Goal: Transaction & Acquisition: Download file/media

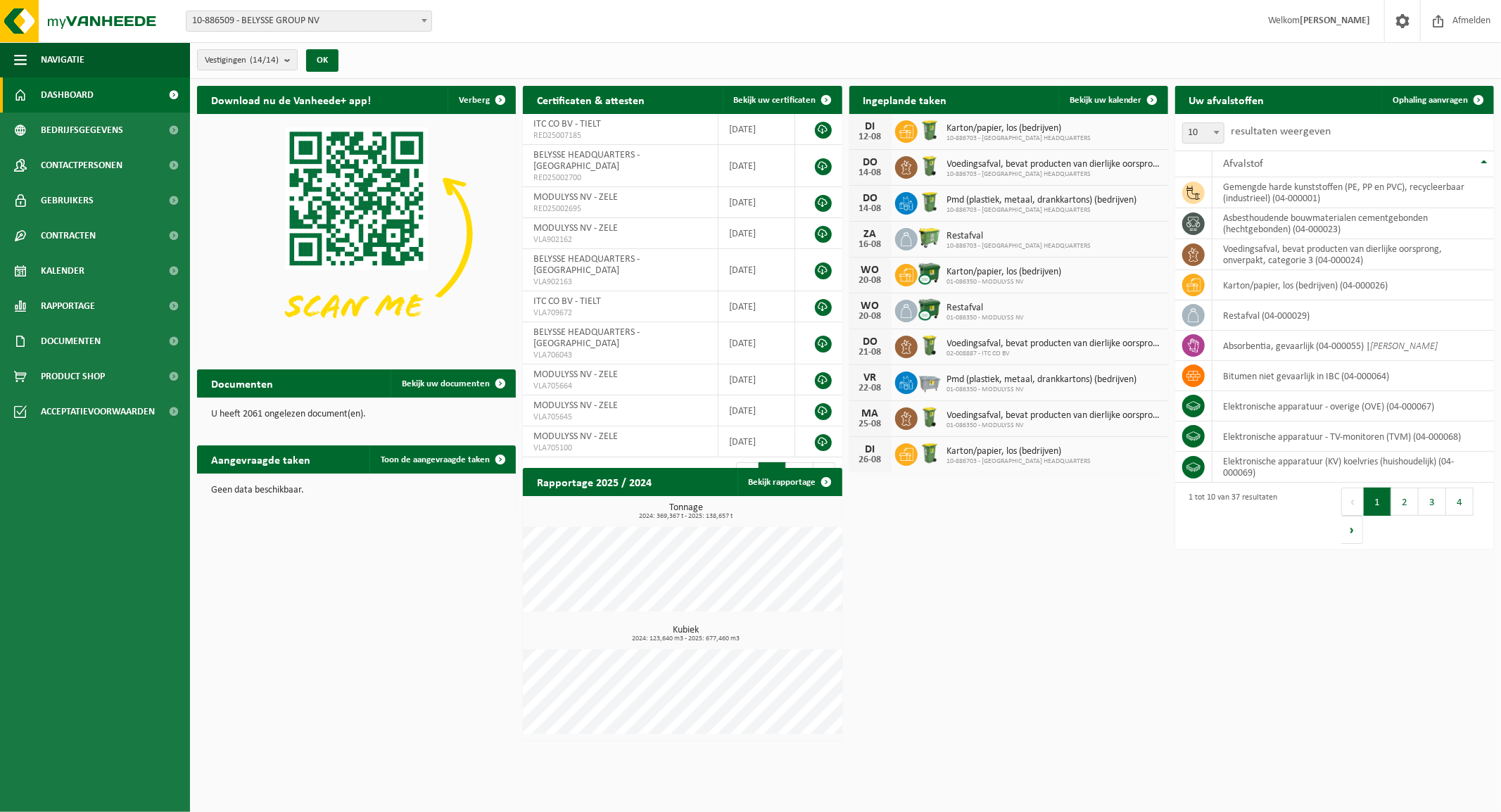
click at [319, 21] on span "10-886509 - BELYSSE GROUP NV" at bounding box center [309, 20] width 245 height 20
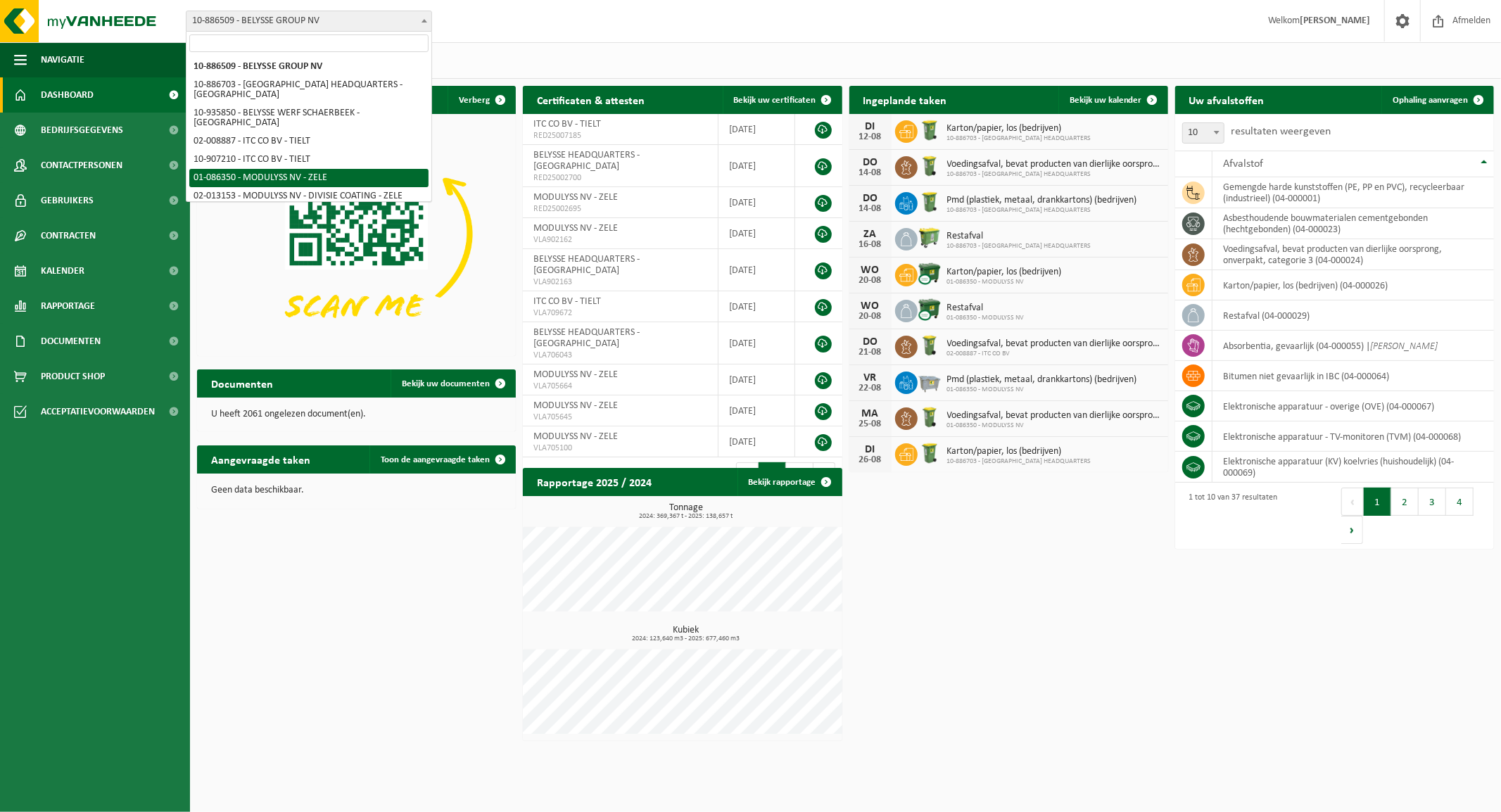
select select "667"
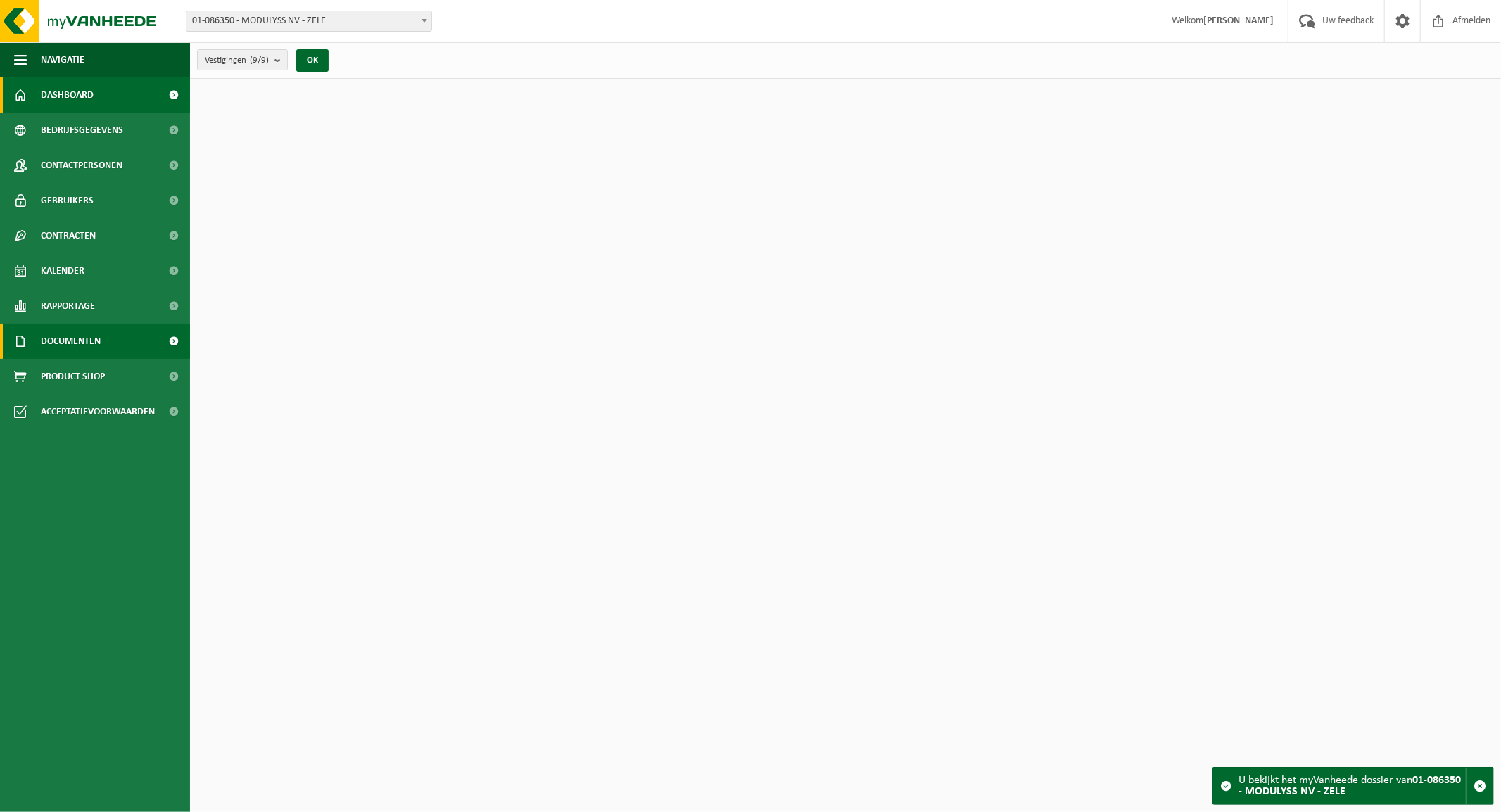
click at [86, 339] on span "Documenten" at bounding box center [71, 341] width 60 height 35
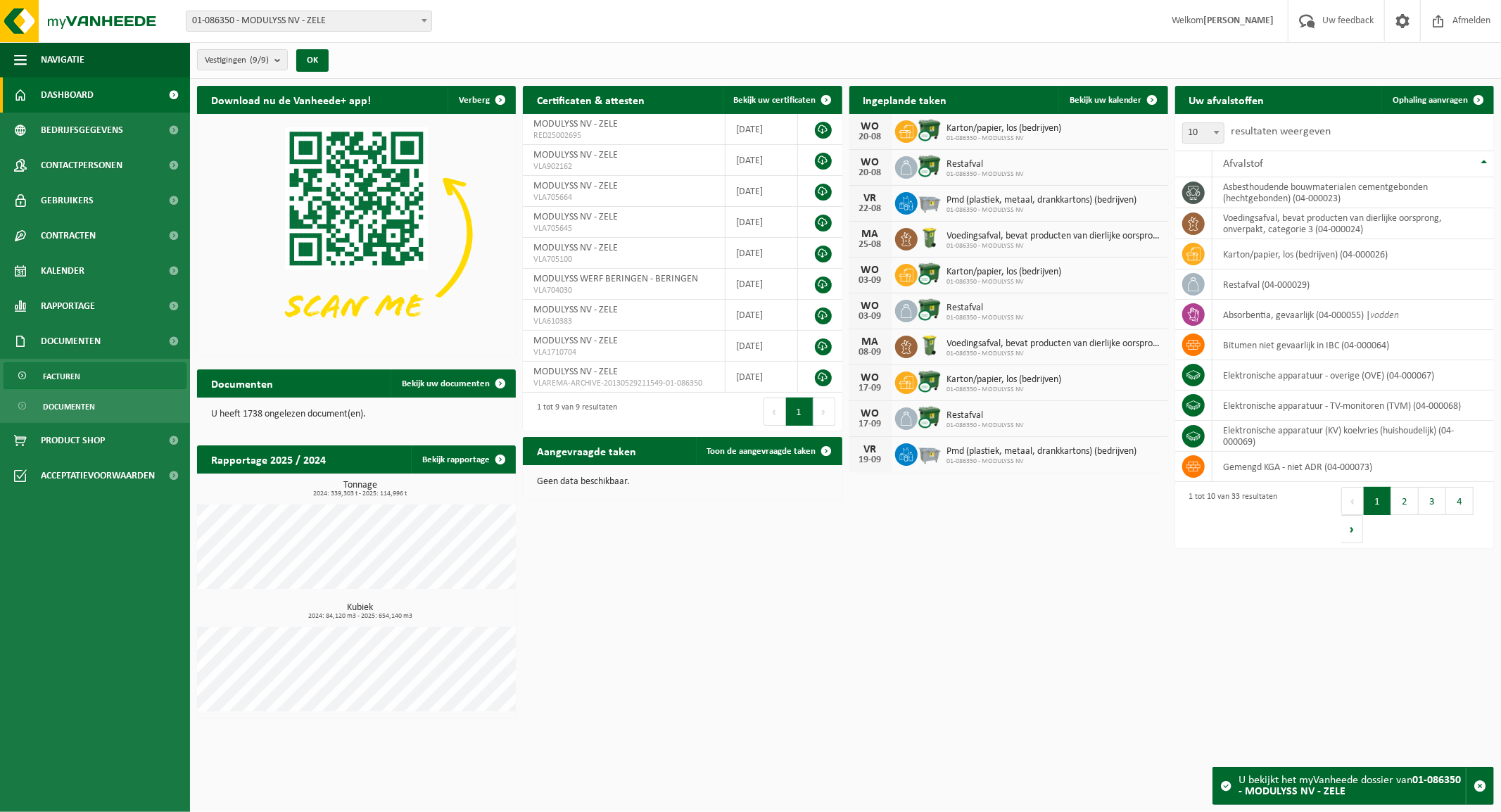
click at [88, 375] on link "Facturen" at bounding box center [94, 375] width 183 height 27
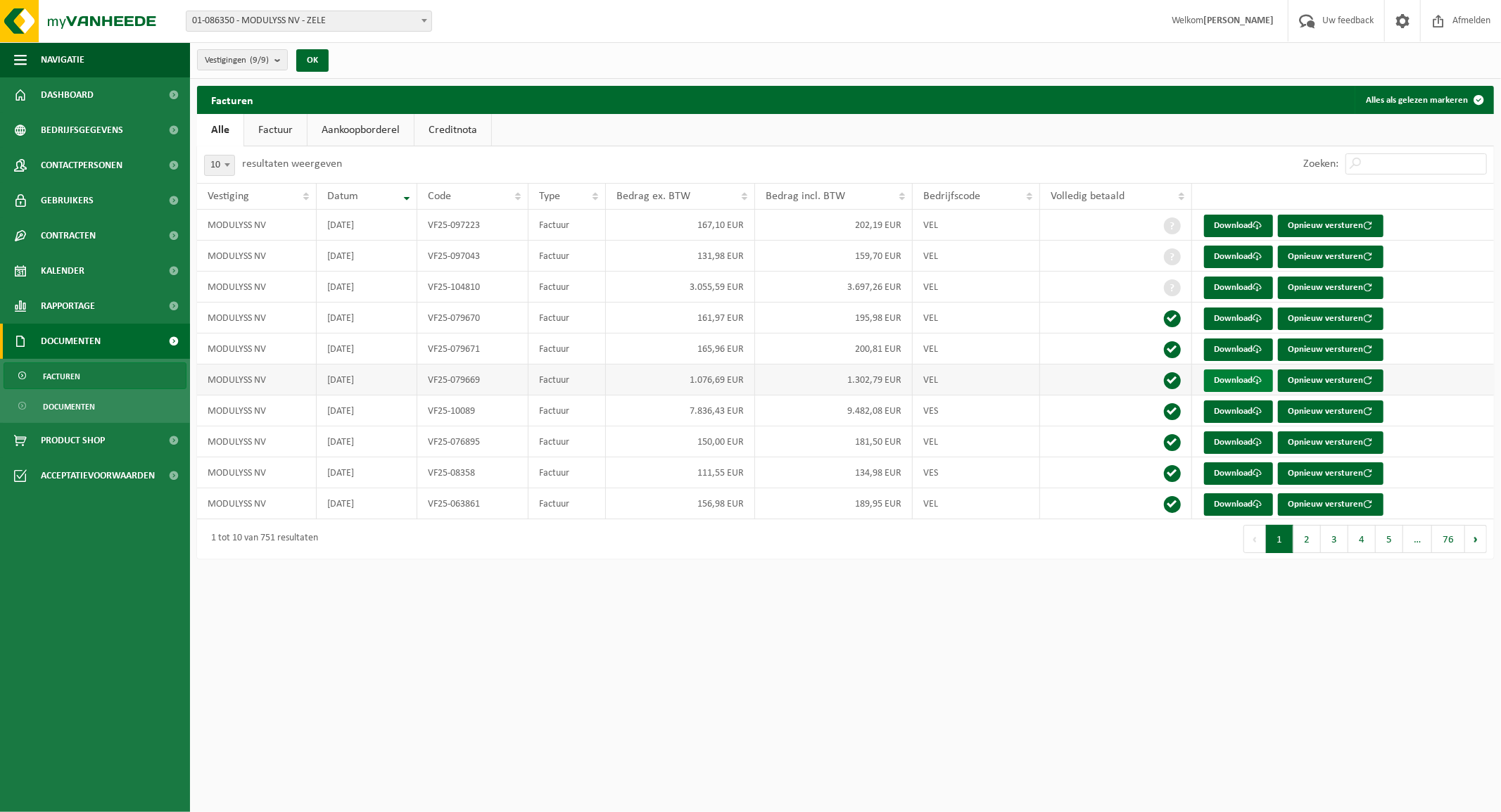
click at [1249, 376] on link "Download" at bounding box center [1238, 380] width 69 height 23
click at [1245, 410] on link "Download" at bounding box center [1238, 411] width 69 height 23
